Goal: Find specific page/section: Find specific page/section

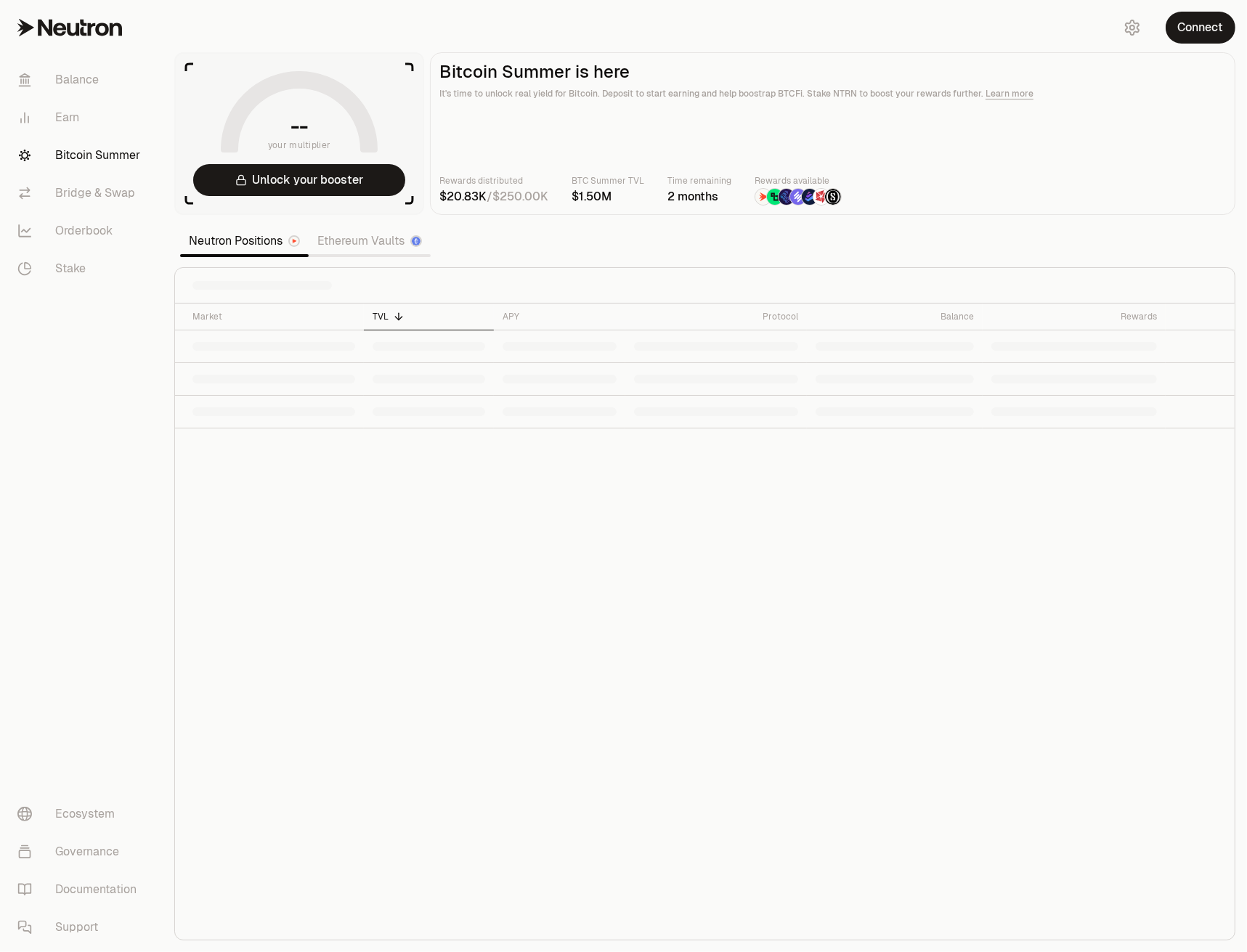
click at [366, 241] on link "Ethereum Vaults" at bounding box center [369, 241] width 122 height 29
